Goal: Transaction & Acquisition: Book appointment/travel/reservation

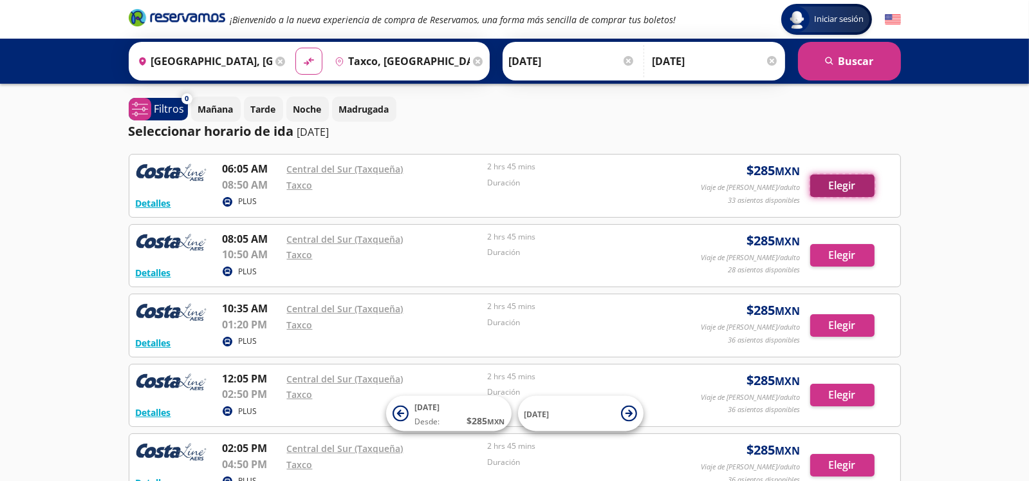
click at [830, 184] on button "Elegir" at bounding box center [842, 185] width 64 height 23
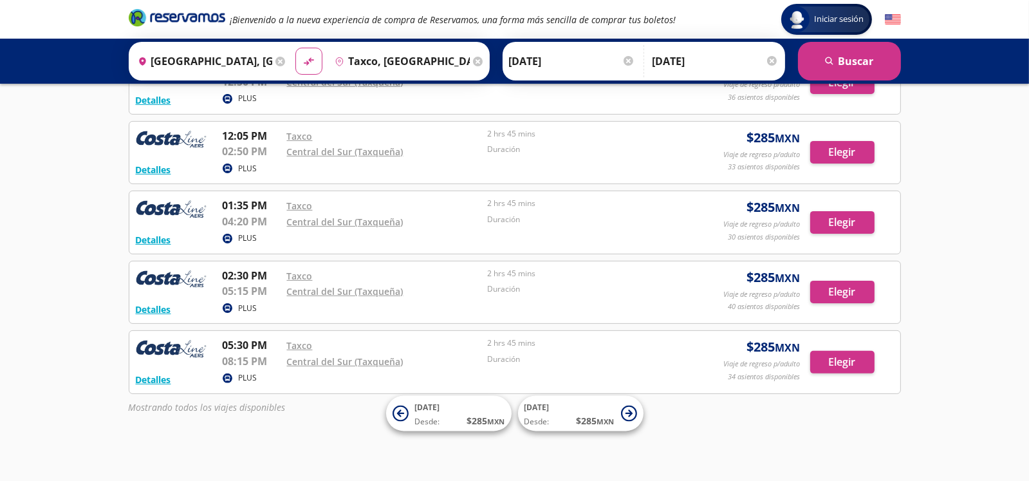
scroll to position [462, 0]
click at [833, 363] on button "Elegir" at bounding box center [842, 361] width 64 height 23
